Goal: Information Seeking & Learning: Learn about a topic

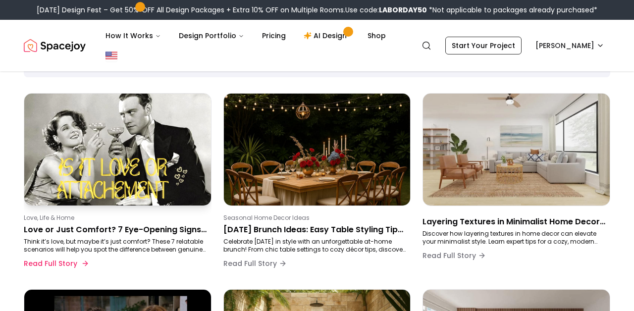
click at [68, 222] on div "Love, Life & Home Love or Just Comfort? 7 Eye-Opening Signs You Can’t Ignore Th…" at bounding box center [116, 243] width 184 height 59
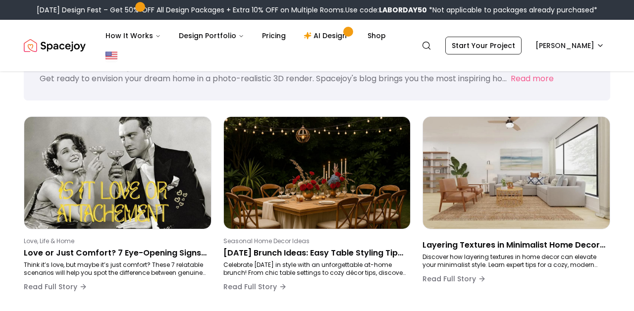
scroll to position [44, 0]
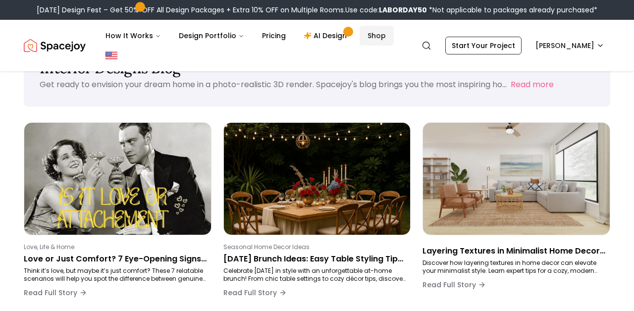
click at [369, 34] on link "Shop" at bounding box center [377, 36] width 34 height 20
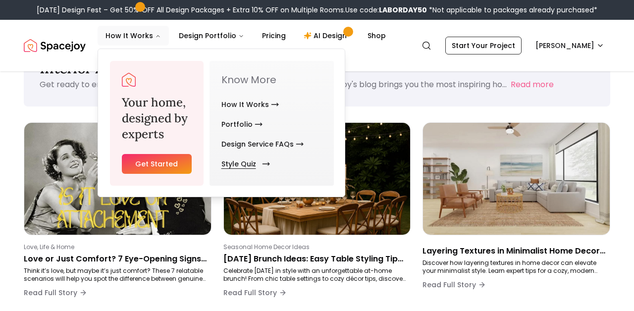
click at [235, 164] on link "Style Quiz" at bounding box center [243, 164] width 45 height 20
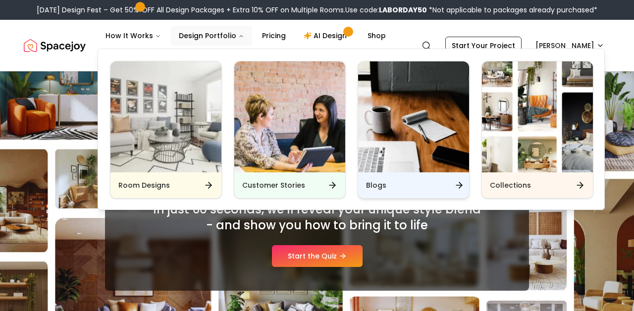
click at [367, 182] on h6 "Blogs" at bounding box center [376, 185] width 20 height 10
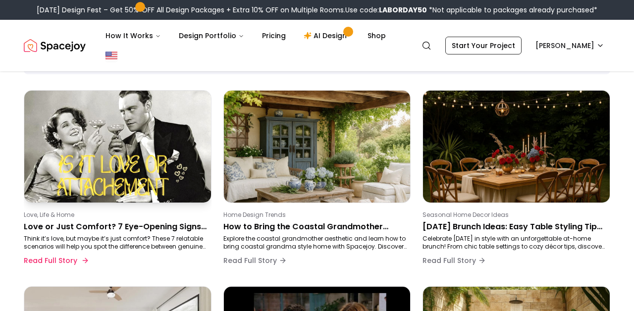
scroll to position [86, 0]
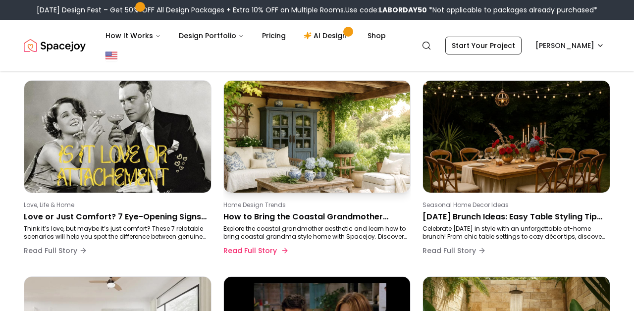
click at [245, 215] on p "How to Bring the Coastal Grandmother Trend Into Your Home" at bounding box center [315, 217] width 184 height 12
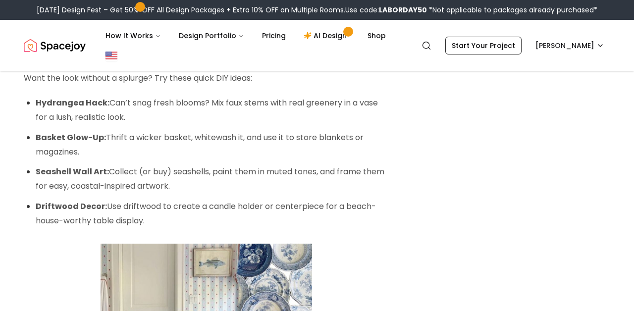
scroll to position [2337, 0]
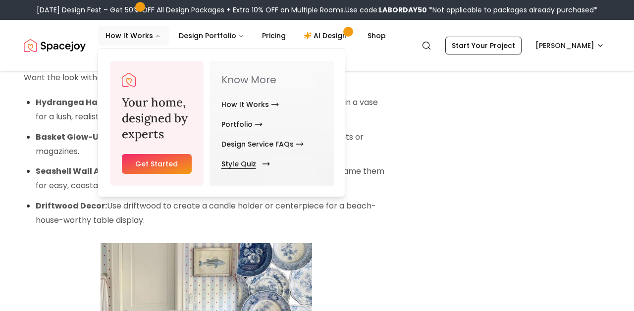
click at [236, 166] on link "Style Quiz" at bounding box center [243, 164] width 45 height 20
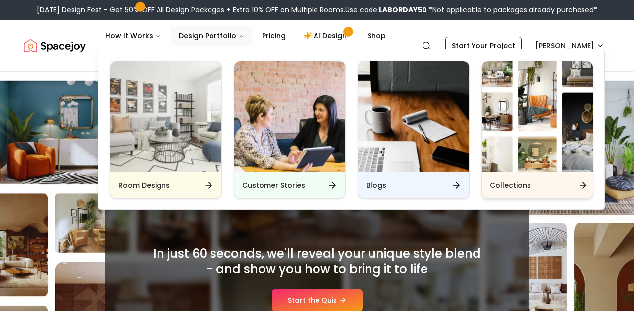
click at [508, 181] on h6 "Collections" at bounding box center [510, 185] width 41 height 10
click at [508, 187] on h6 "Collections" at bounding box center [510, 185] width 41 height 10
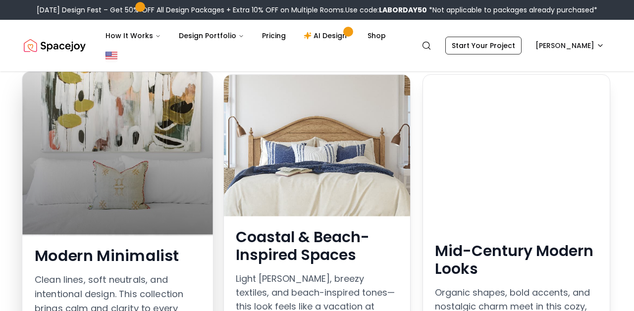
scroll to position [142, 0]
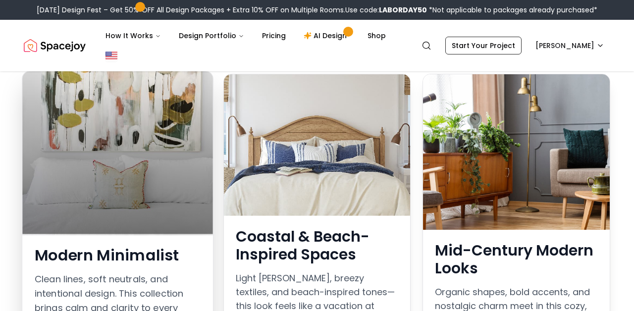
click at [165, 246] on h3 "Modern Minimalist" at bounding box center [118, 255] width 166 height 18
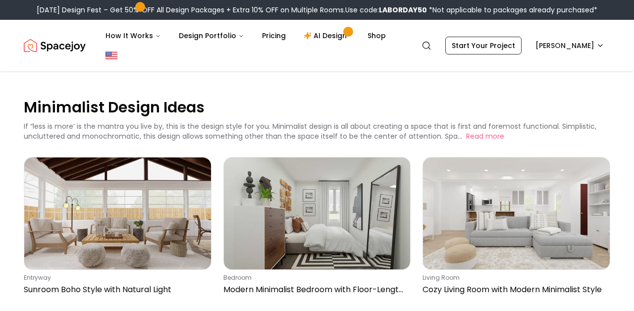
scroll to position [2, 0]
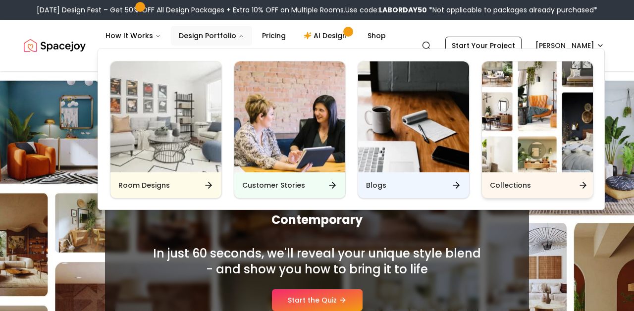
click at [507, 179] on div "Collections" at bounding box center [537, 185] width 111 height 26
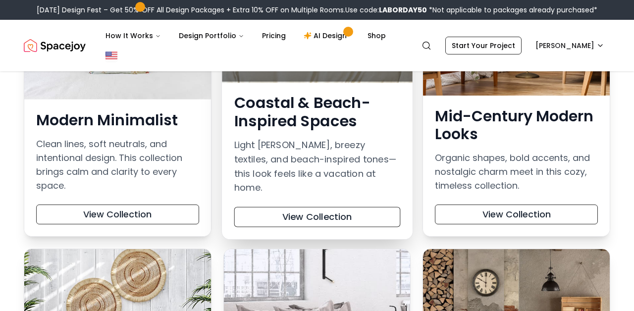
scroll to position [285, 0]
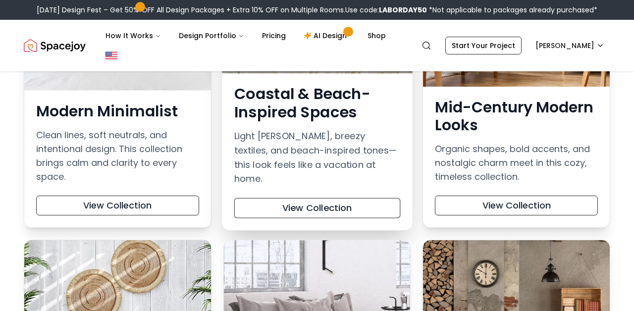
click at [268, 101] on h3 "Coastal & Beach-Inspired Spaces" at bounding box center [317, 103] width 166 height 36
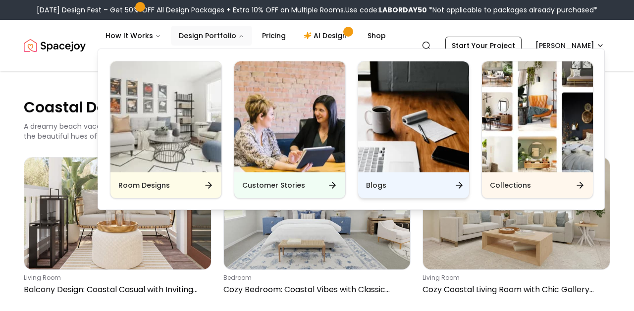
click at [369, 177] on div "Blogs" at bounding box center [413, 185] width 111 height 26
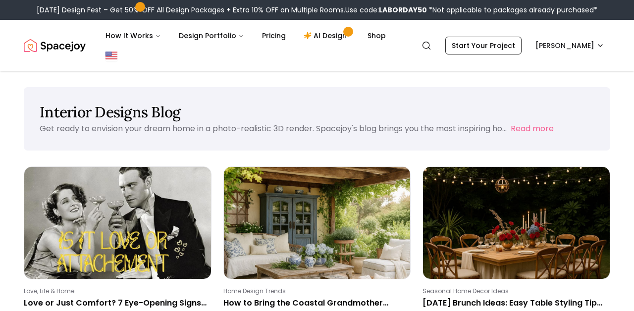
click at [24, 125] on div "Interior Designs Blog Get ready to envision your dream home in a photo-realisti…" at bounding box center [317, 118] width 587 height 63
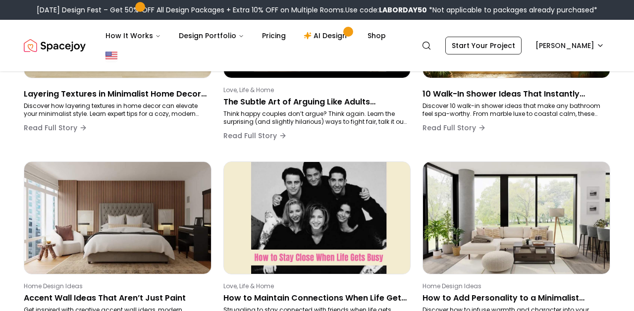
scroll to position [390, 0]
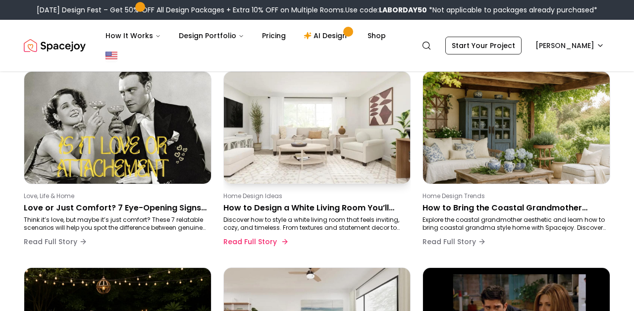
scroll to position [92, 0]
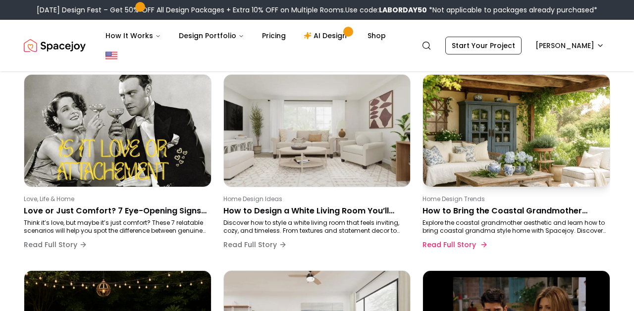
click at [575, 211] on p "How to Bring the Coastal Grandmother Trend Into Your Home" at bounding box center [515, 211] width 184 height 12
